Goal: Find specific page/section: Find specific page/section

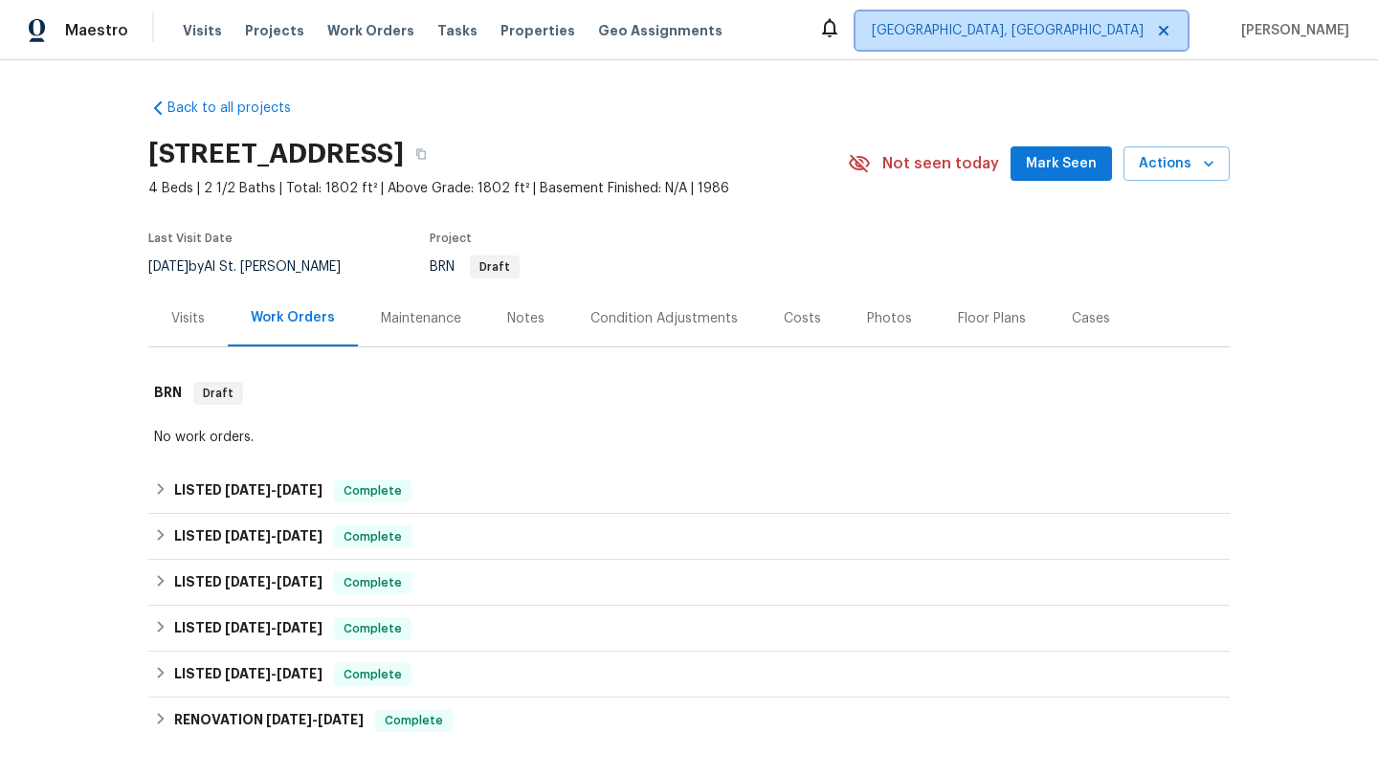
click at [1076, 30] on span "[GEOGRAPHIC_DATA], [GEOGRAPHIC_DATA]" at bounding box center [1008, 30] width 272 height 19
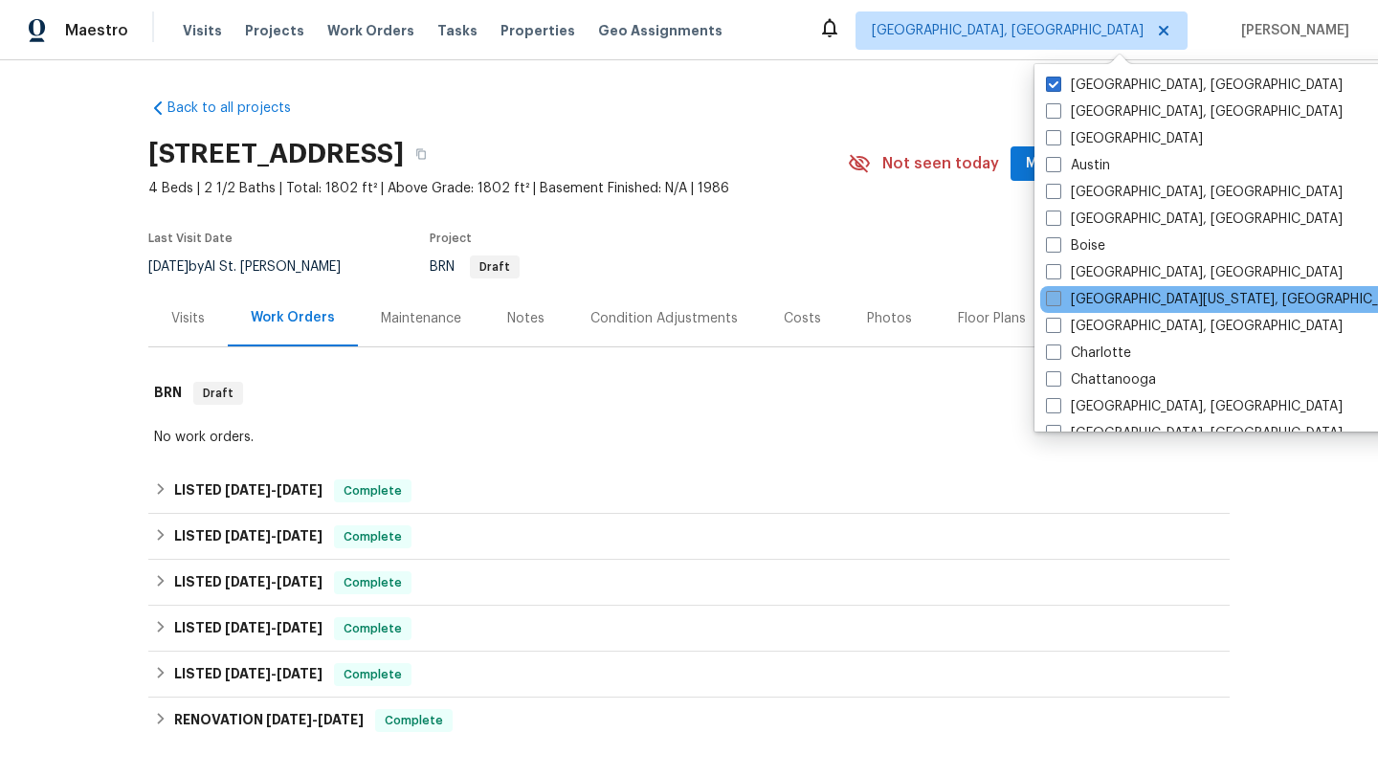
scroll to position [1282, 0]
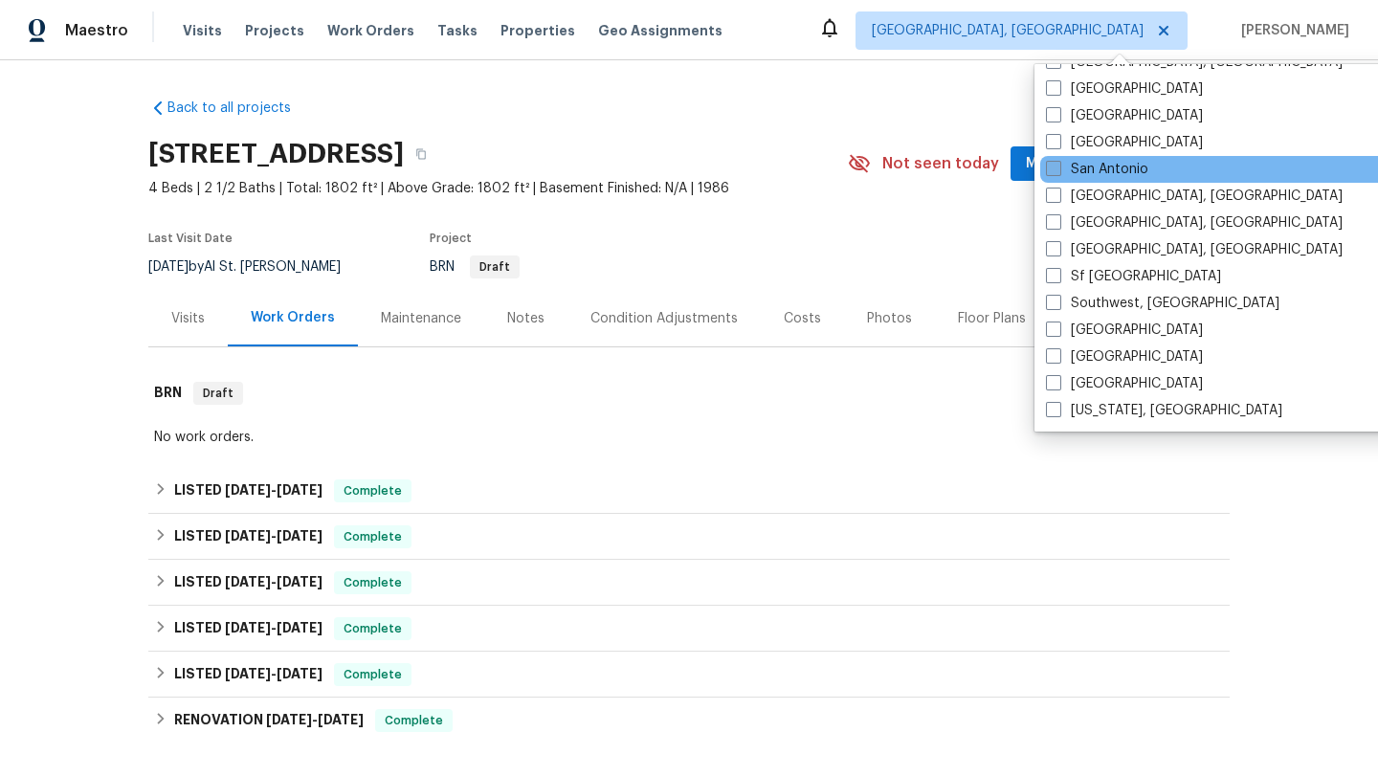
click at [1073, 170] on label "San Antonio" at bounding box center [1097, 169] width 102 height 19
click at [1058, 170] on input "San Antonio" at bounding box center [1052, 166] width 12 height 12
checkbox input "true"
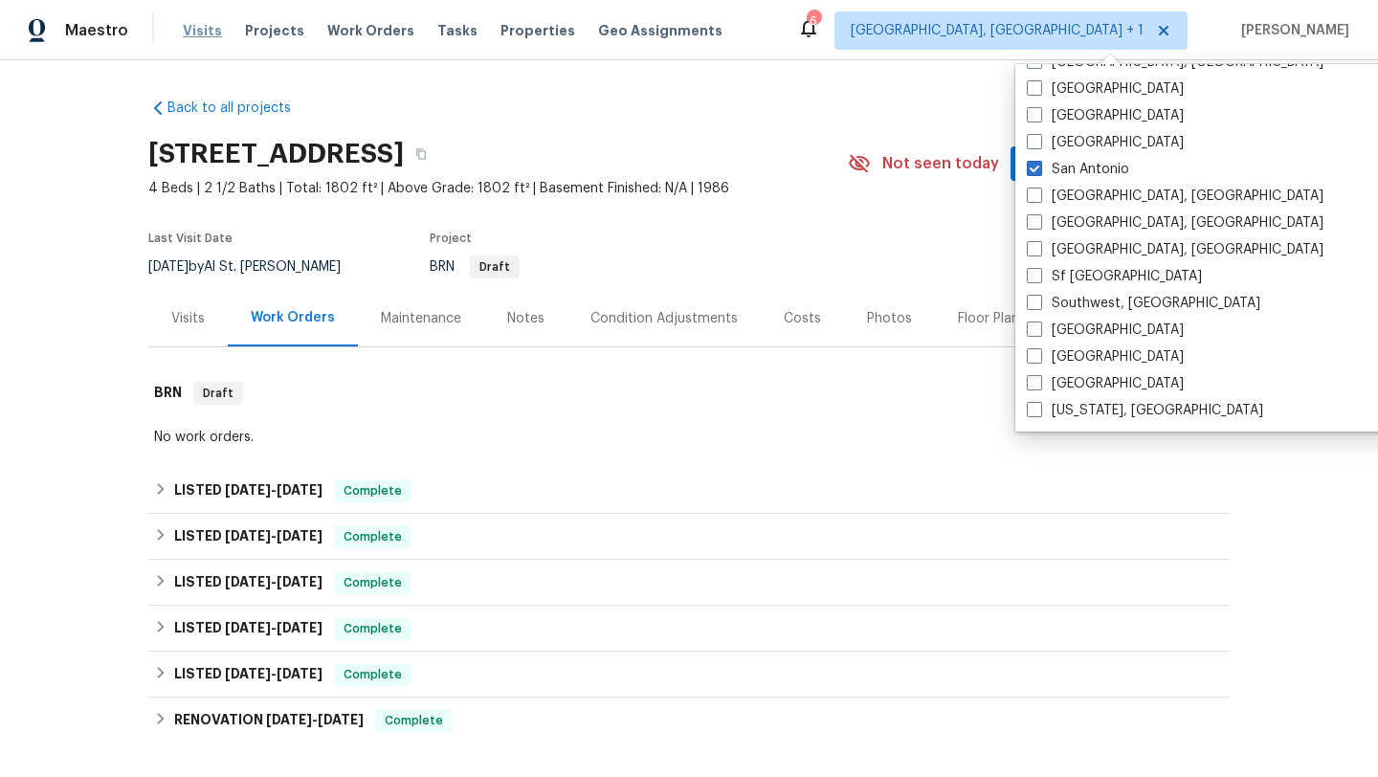
click at [206, 29] on span "Visits" at bounding box center [202, 30] width 39 height 19
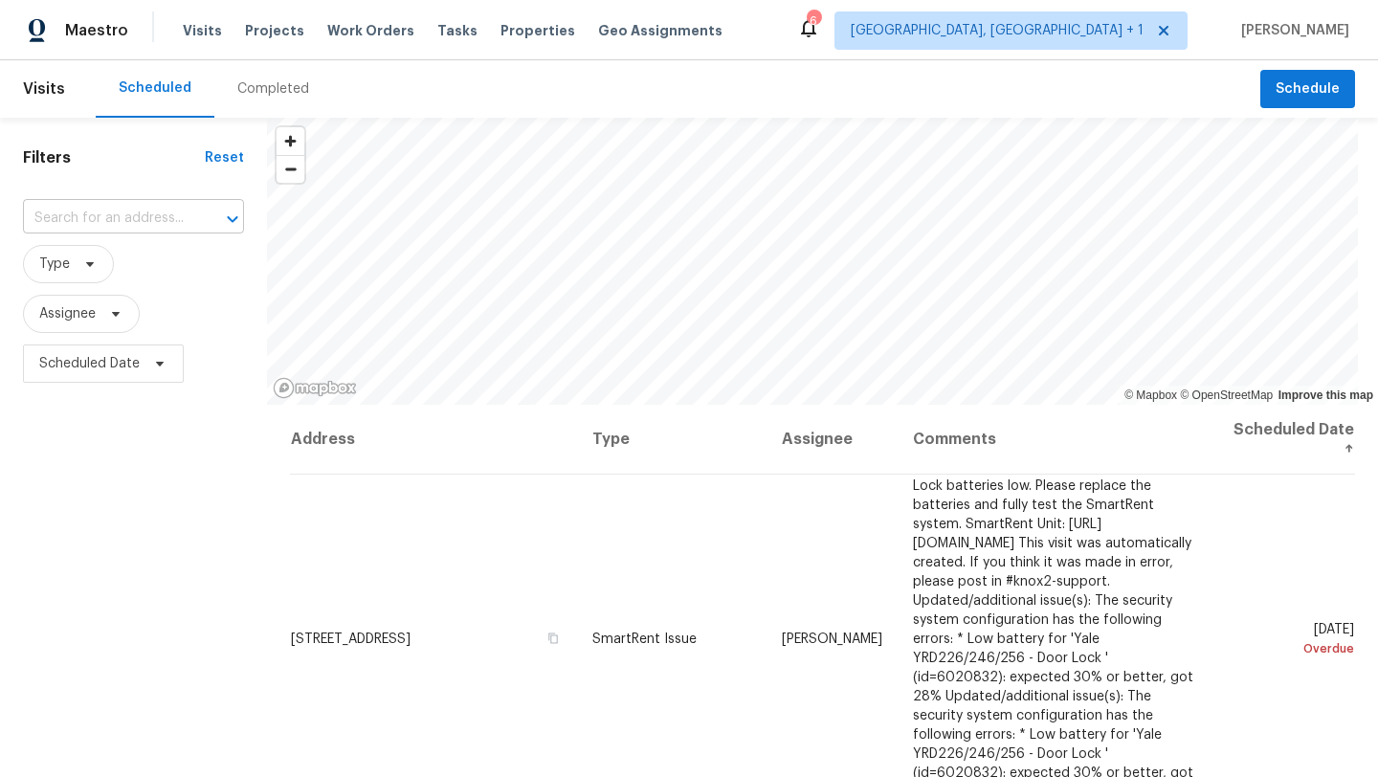
click at [158, 211] on input "text" at bounding box center [106, 219] width 167 height 30
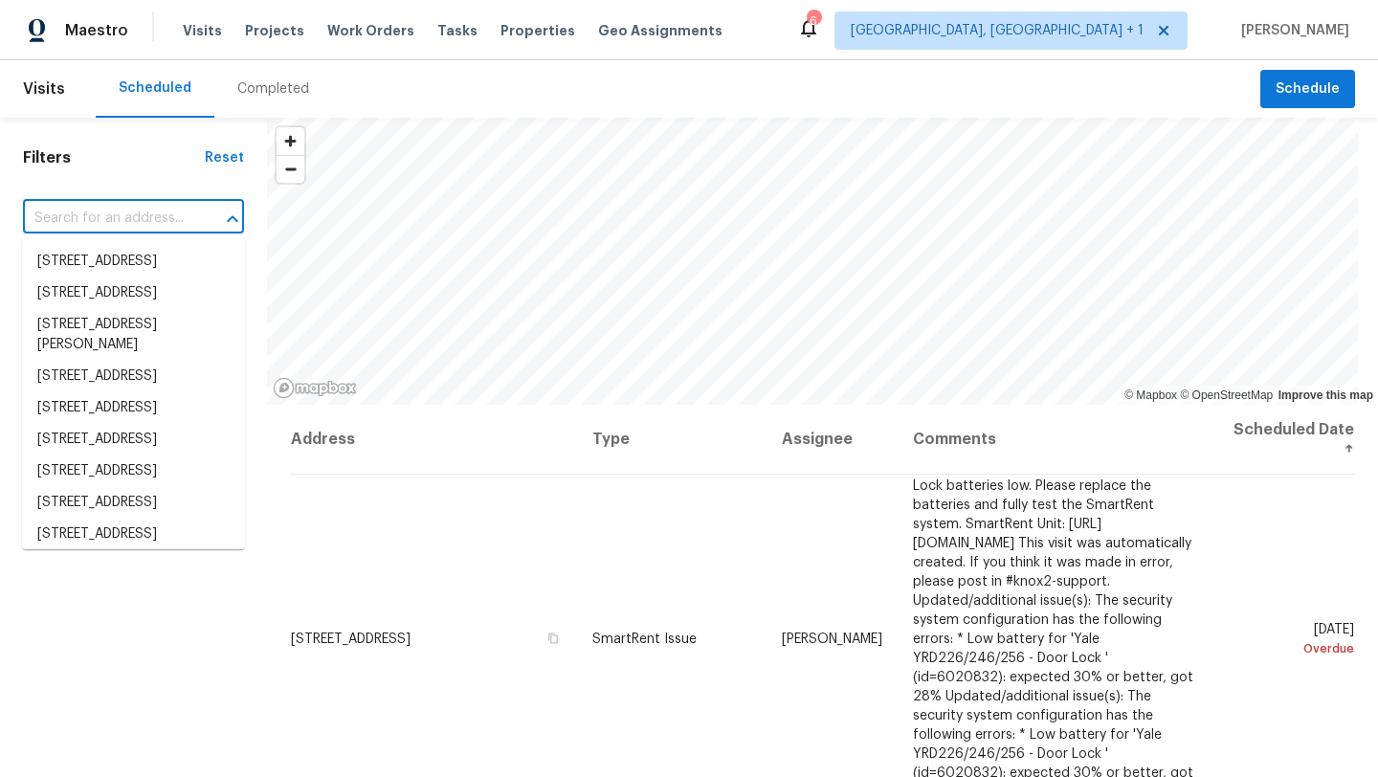
paste input "7502 Hercules"
type input "7502 Hercules"
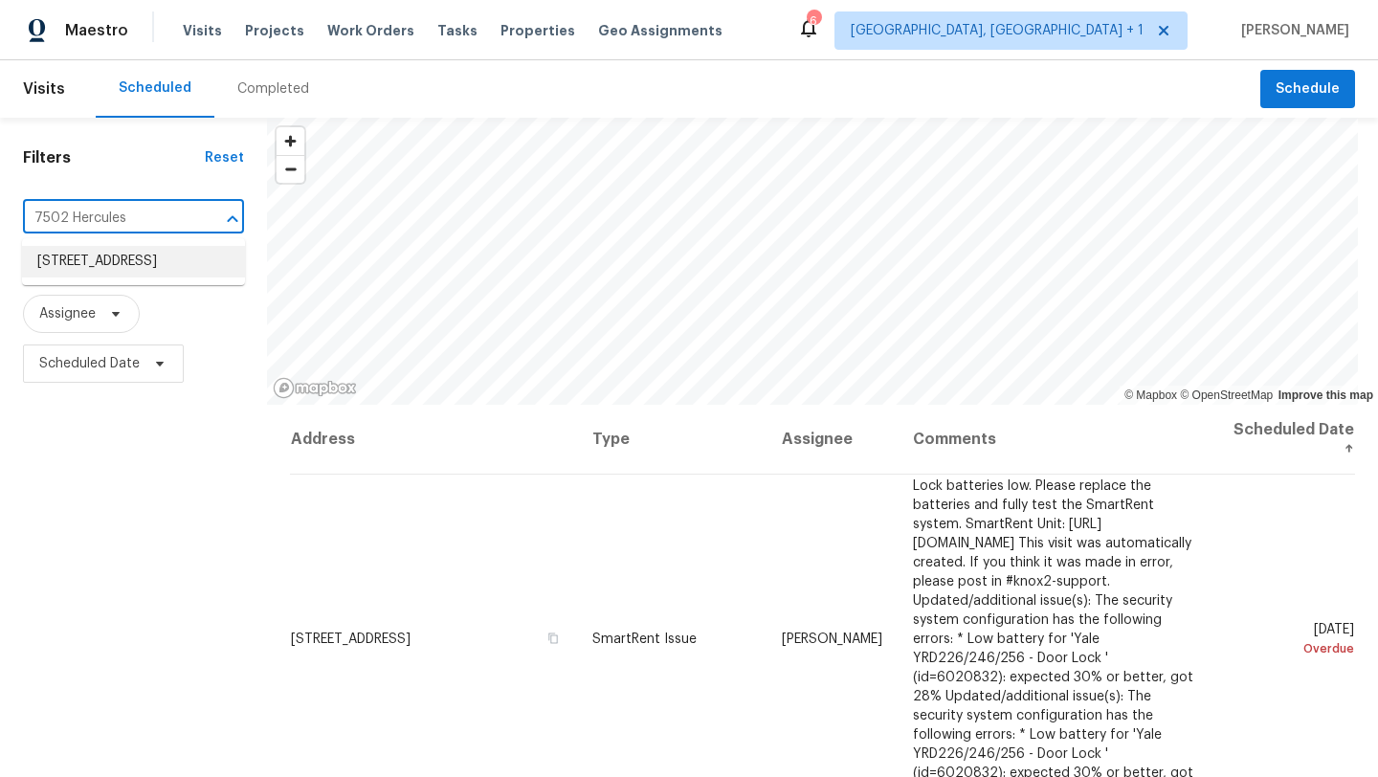
click at [150, 257] on li "[STREET_ADDRESS]" at bounding box center [133, 262] width 223 height 32
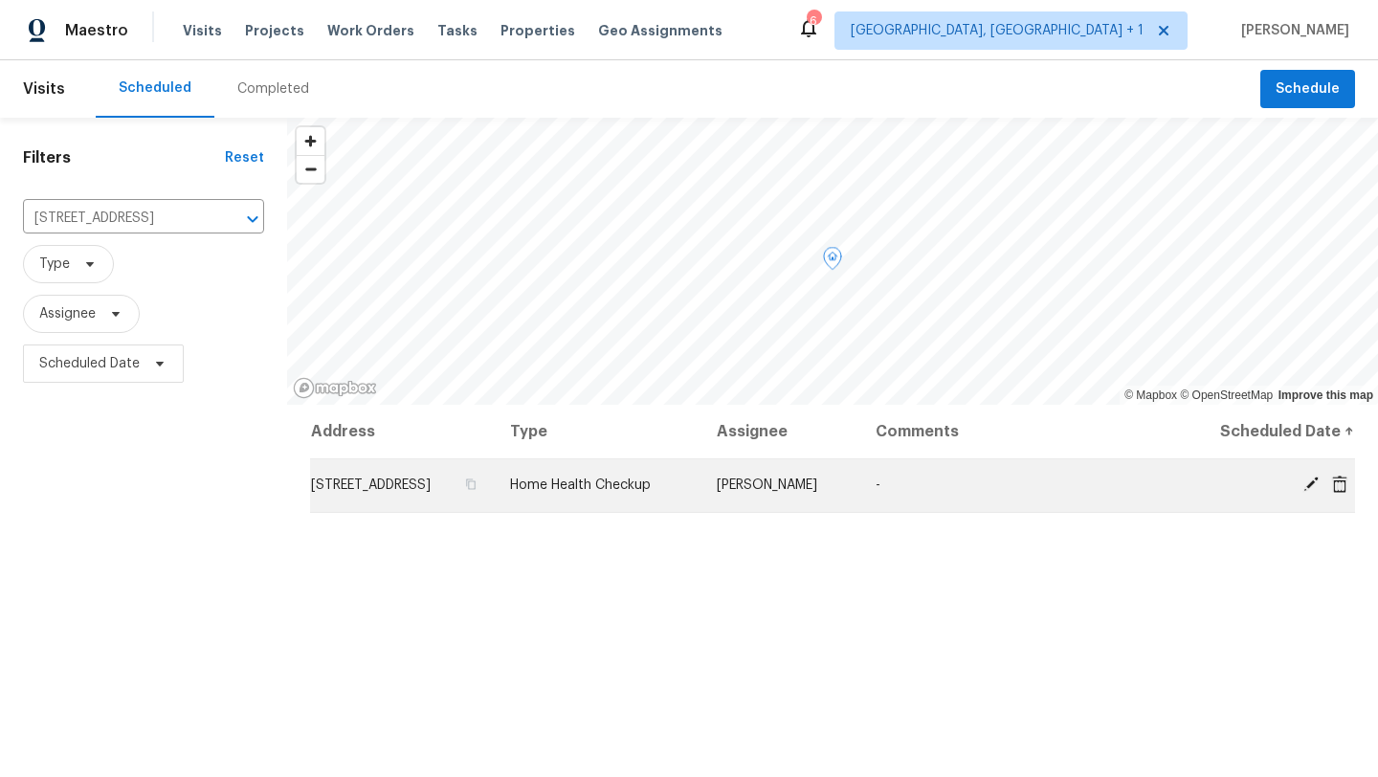
click at [431, 479] on span "[STREET_ADDRESS]" at bounding box center [371, 484] width 120 height 13
